Goal: Task Accomplishment & Management: Manage account settings

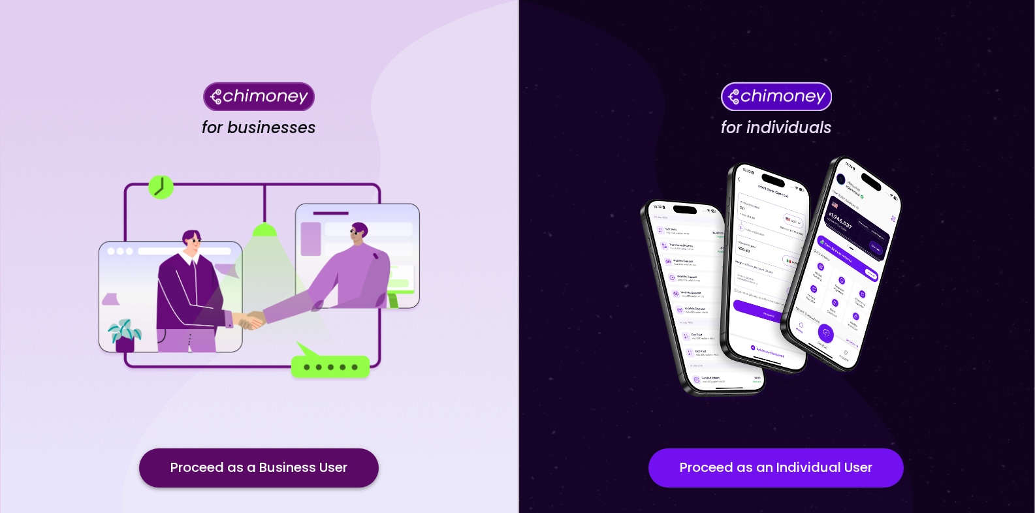
click at [355, 458] on button "Proceed as a Business User" at bounding box center [259, 468] width 240 height 39
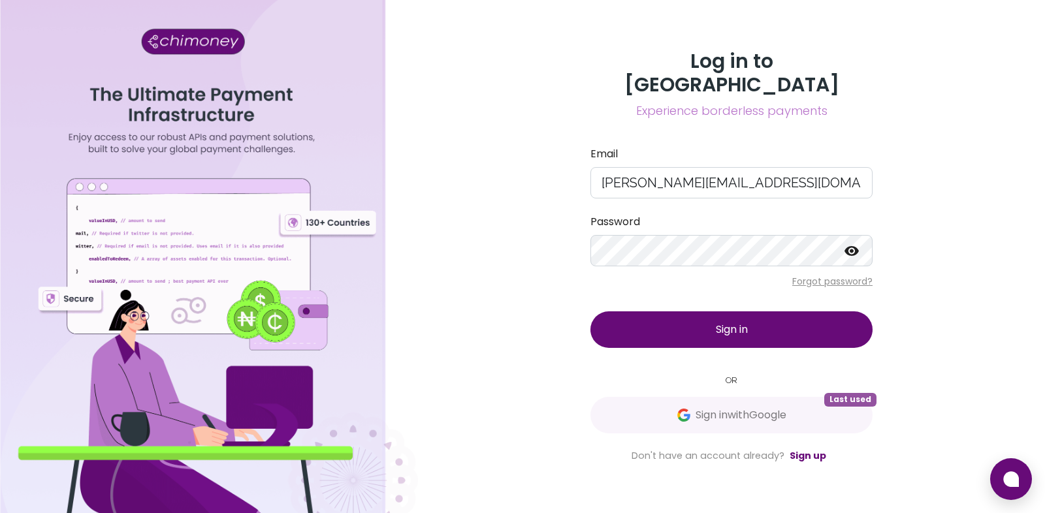
click at [701, 316] on button "Sign in" at bounding box center [731, 330] width 282 height 37
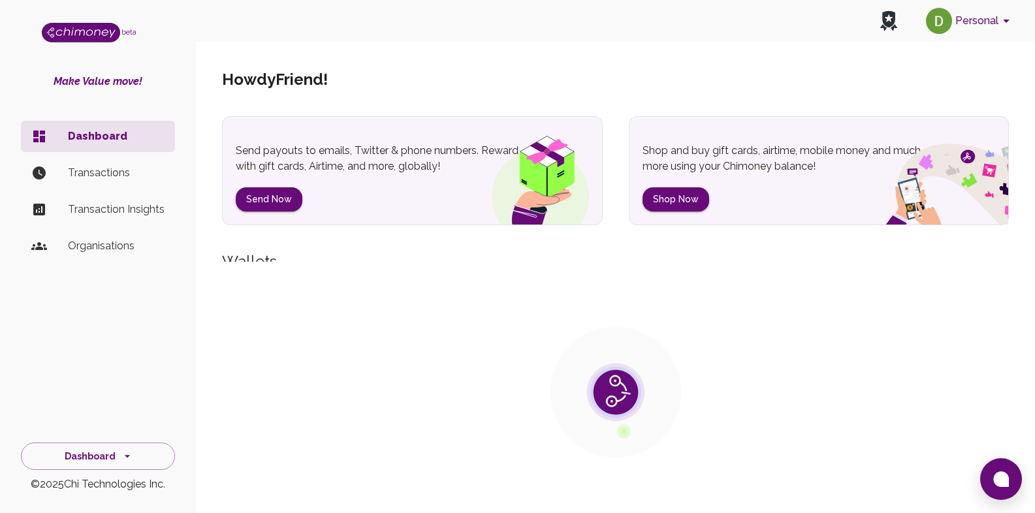
click at [1002, 34] on button "Personal" at bounding box center [970, 21] width 99 height 34
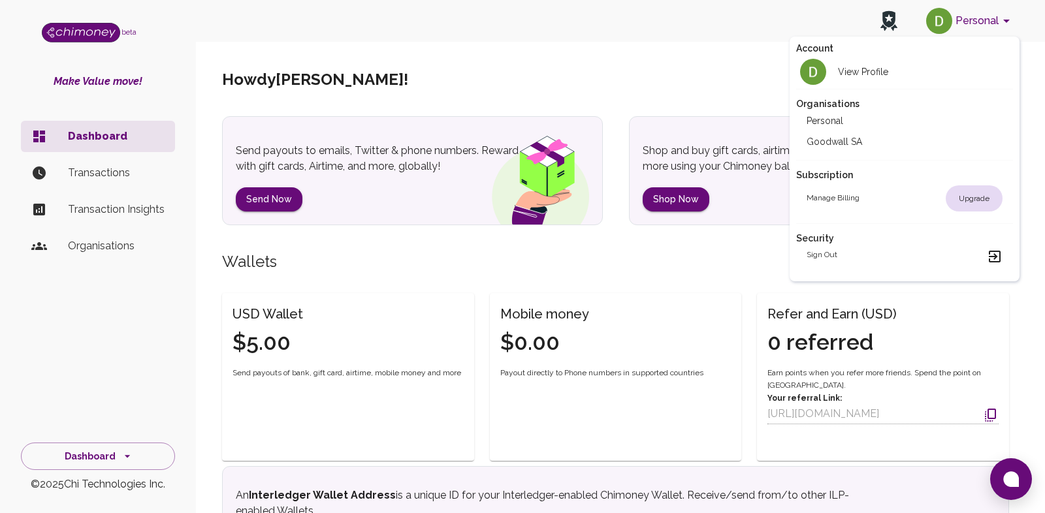
click at [853, 144] on li "Goodwall SA" at bounding box center [904, 141] width 217 height 21
